Goal: Find specific page/section: Find specific page/section

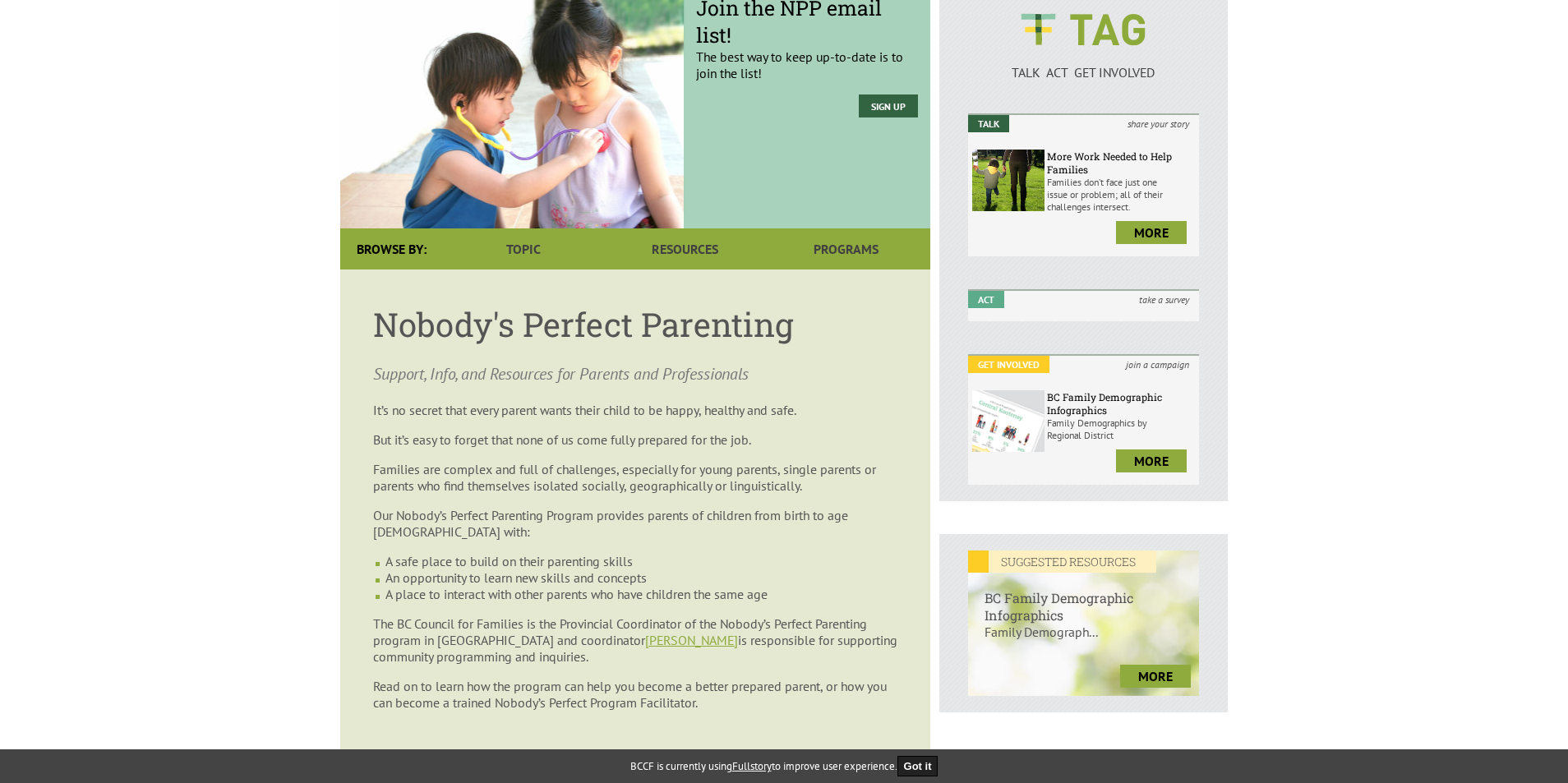
scroll to position [234, 0]
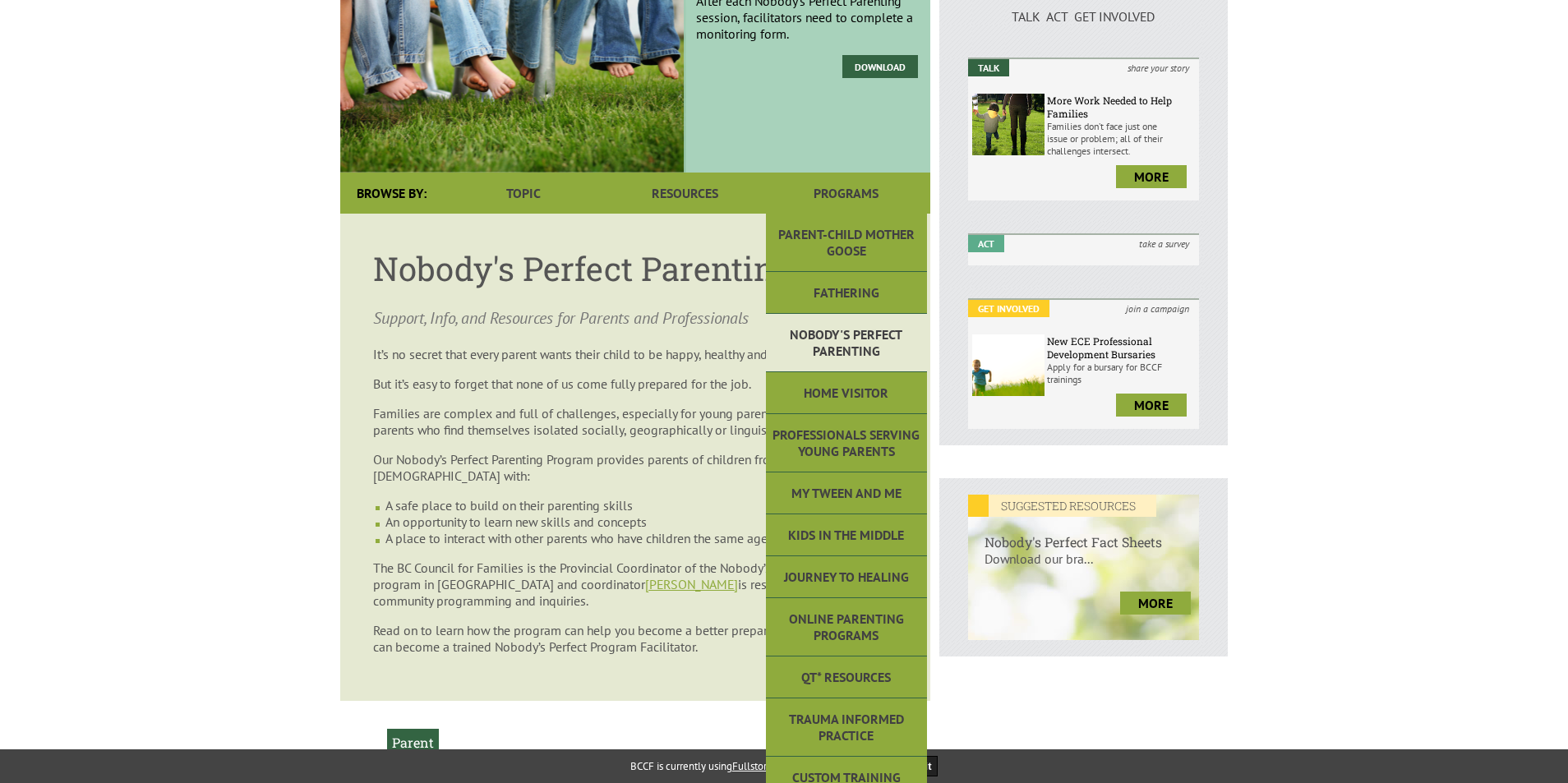
click at [837, 342] on link "Nobody's Perfect Parenting" at bounding box center [846, 343] width 162 height 58
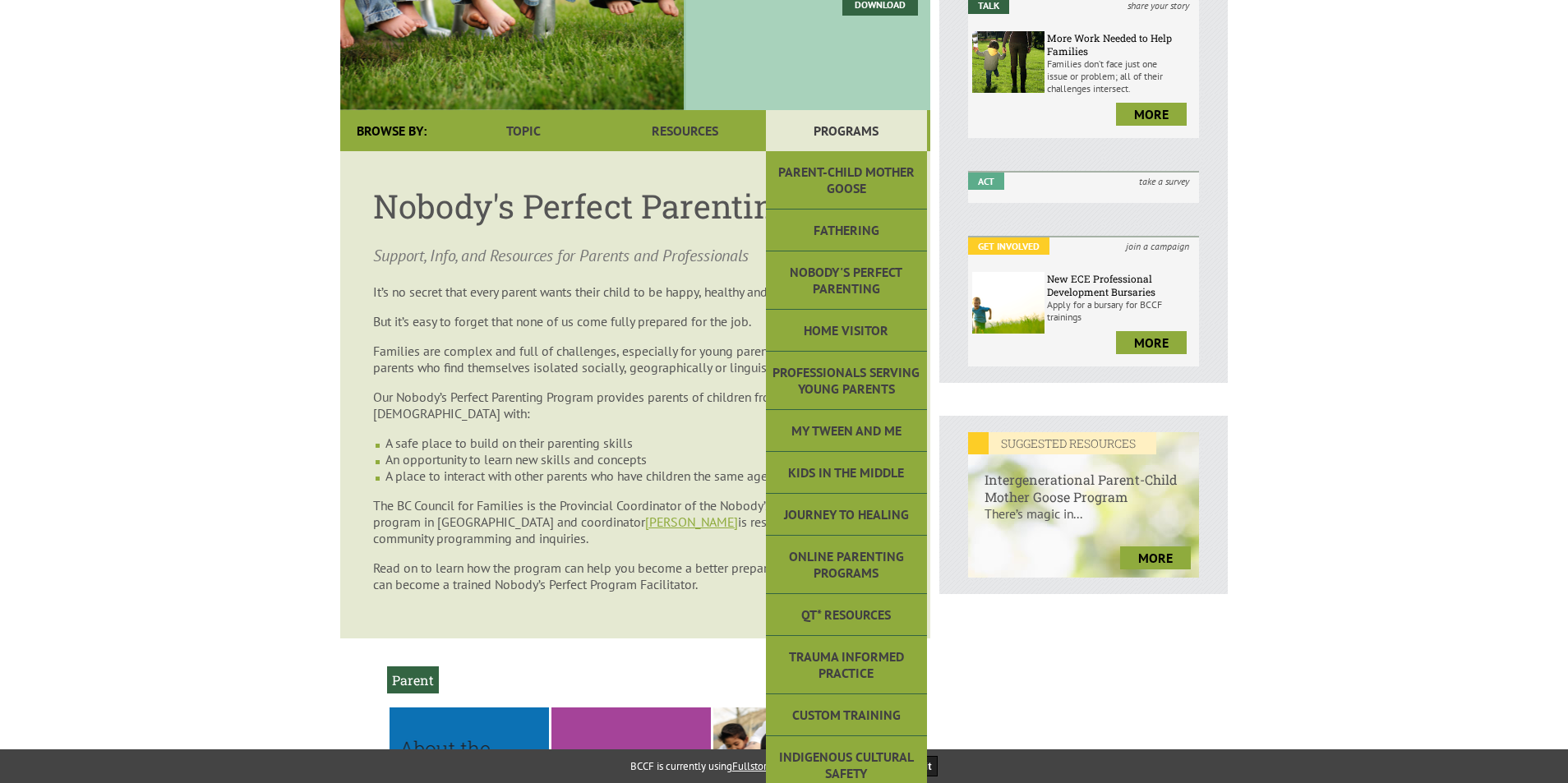
scroll to position [329, 0]
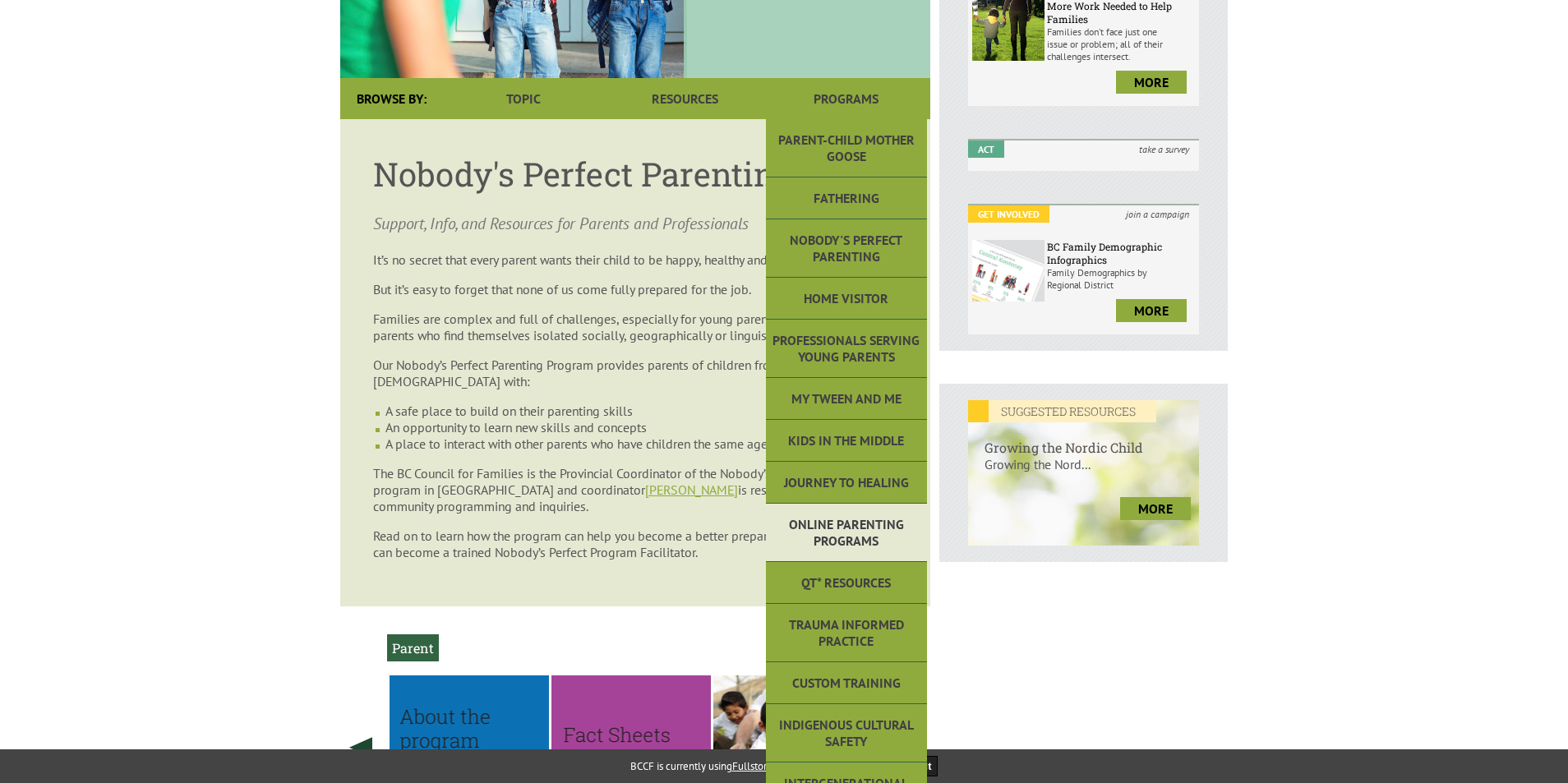
click at [834, 522] on link "Online Parenting Programs" at bounding box center [846, 532] width 162 height 58
